Goal: Task Accomplishment & Management: Complete application form

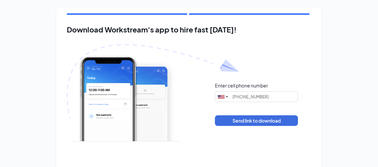
type input "[PHONE_NUMBER]"
click at [345, 67] on div "Download Workstream's app to hire fast [DATE]! Enter cell phone number [GEOGRAP…" at bounding box center [189, 100] width 378 height 201
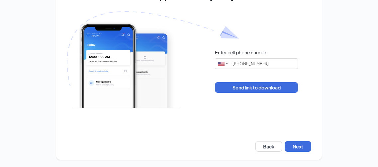
scroll to position [34, 0]
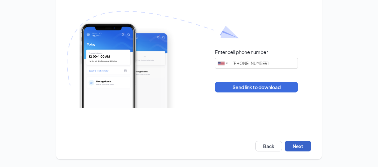
click at [296, 144] on button "Next" at bounding box center [297, 146] width 27 height 11
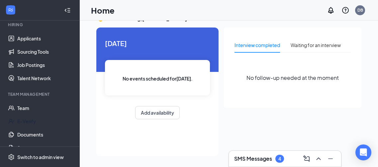
scroll to position [62, 0]
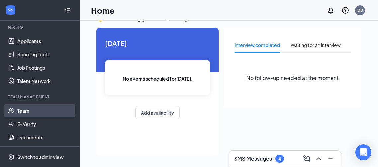
click at [21, 110] on link "Team" at bounding box center [45, 110] width 57 height 13
